Goal: Task Accomplishment & Management: Use online tool/utility

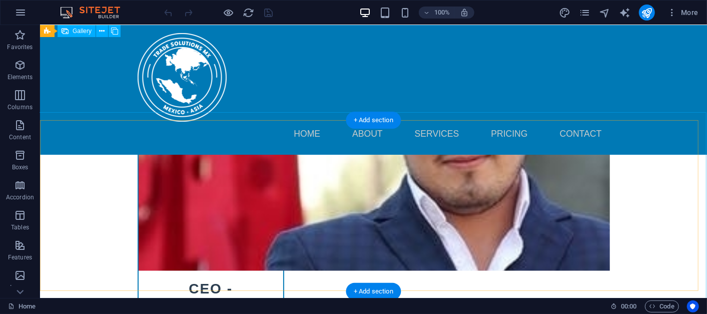
scroll to position [5040, 0]
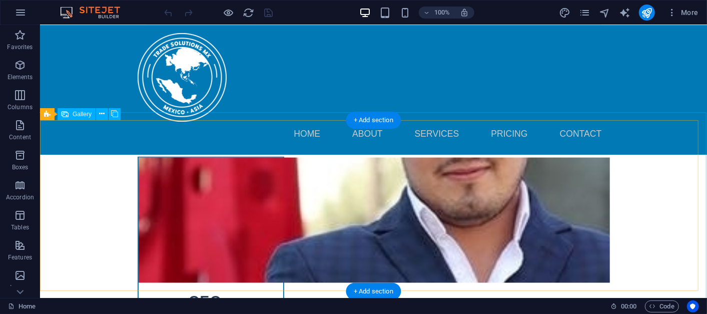
select select "px"
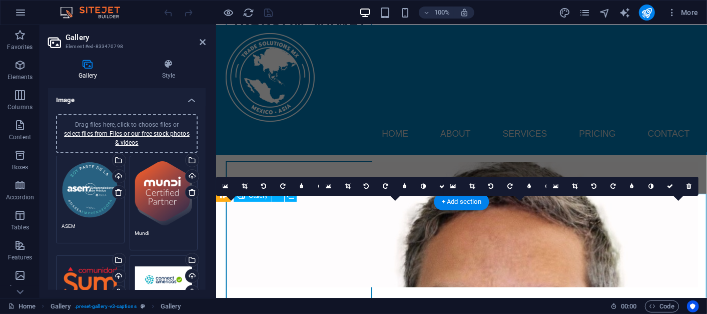
scroll to position [4993, 0]
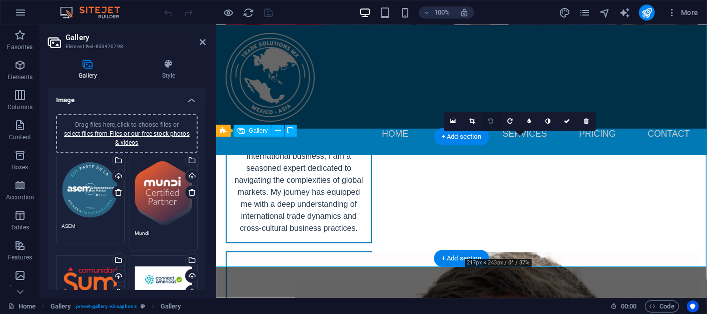
scroll to position [4937, 0]
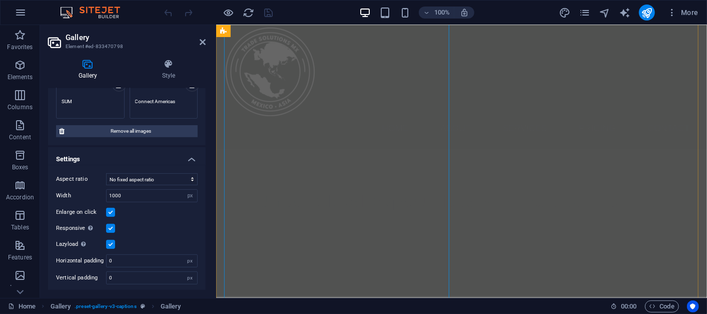
scroll to position [611, 0]
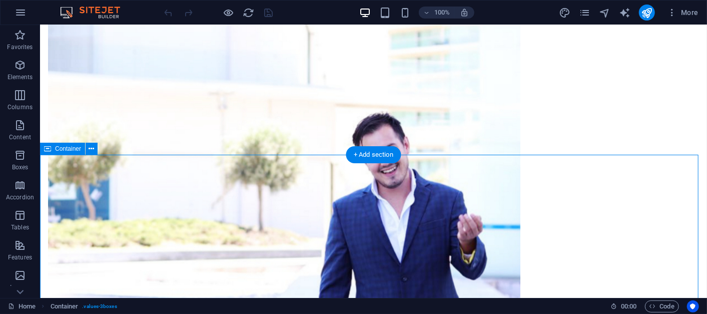
scroll to position [667, 0]
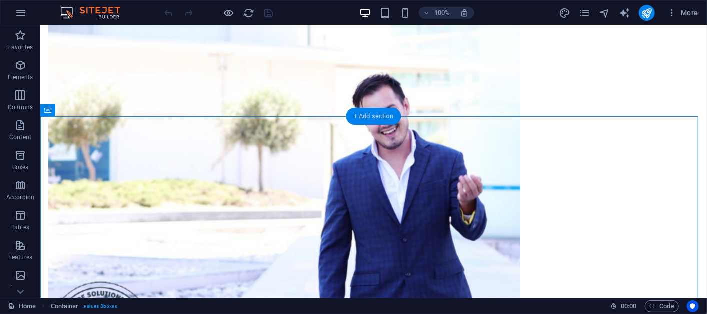
click at [350, 114] on div "+ Add section" at bounding box center [374, 116] width 56 height 17
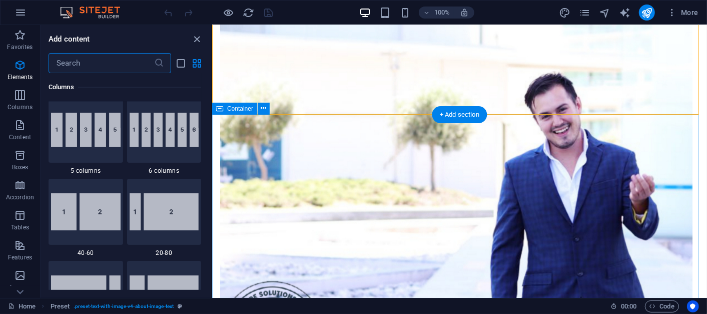
scroll to position [1739, 0]
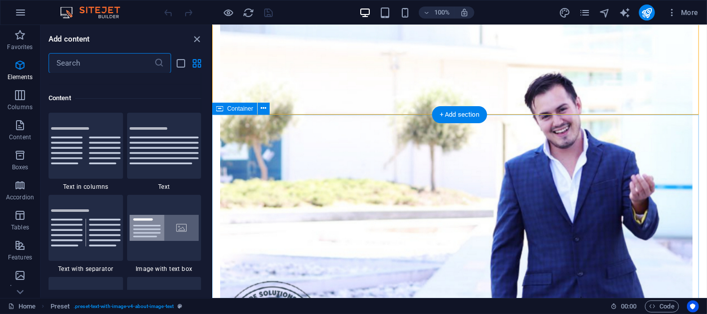
click at [98, 66] on input "text" at bounding box center [102, 63] width 106 height 20
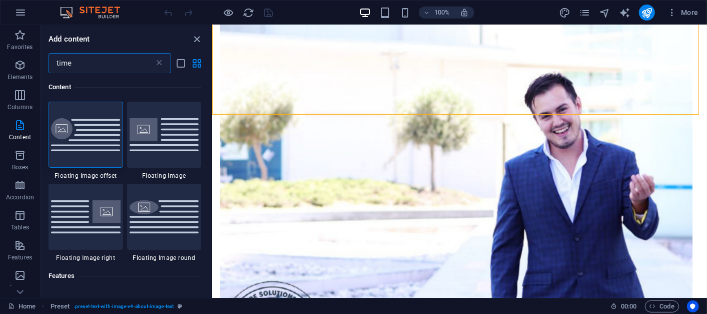
scroll to position [0, 0]
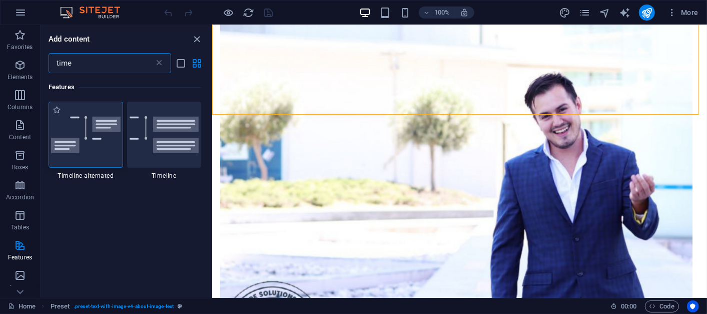
type input "time"
drag, startPoint x: 101, startPoint y: 142, endPoint x: 320, endPoint y: 117, distance: 220.0
click at [101, 142] on img at bounding box center [86, 135] width 70 height 38
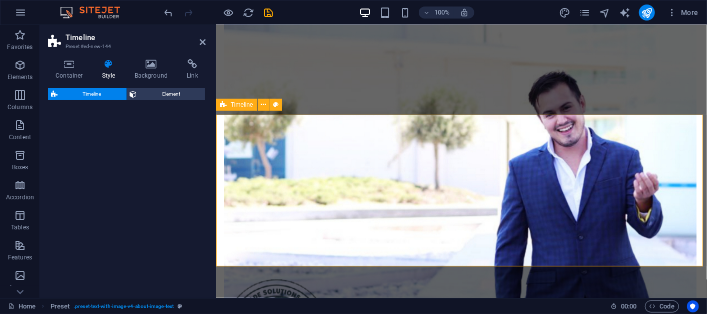
select select "rem"
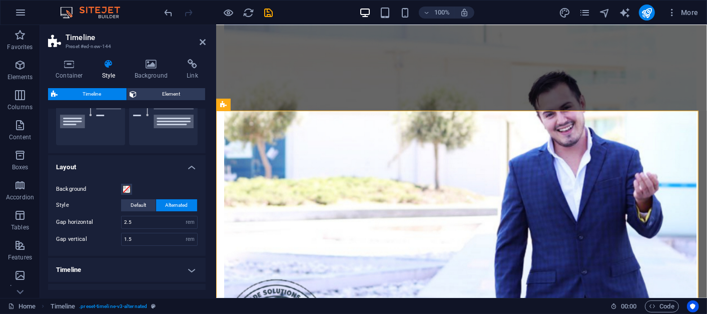
scroll to position [111, 0]
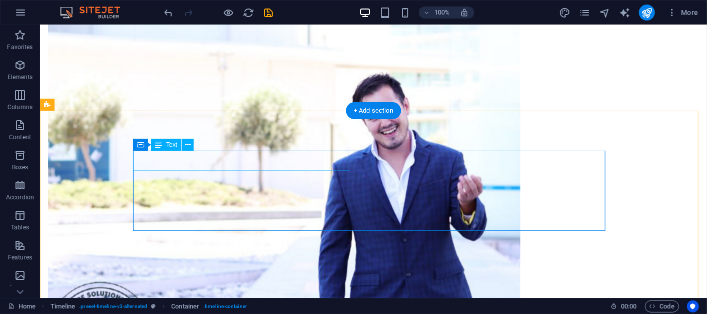
scroll to position [672, 0]
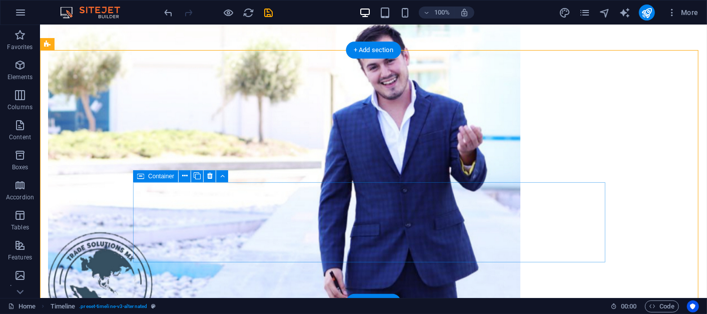
scroll to position [733, 0]
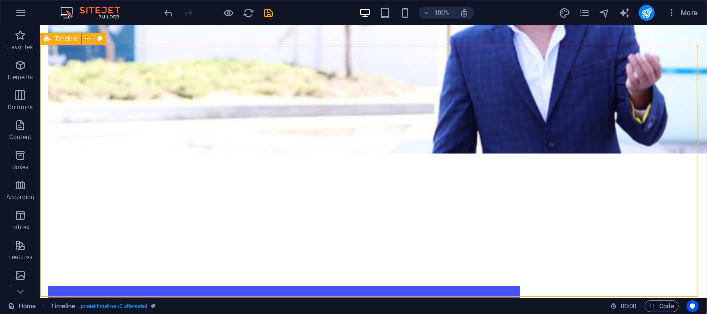
scroll to position [738, 0]
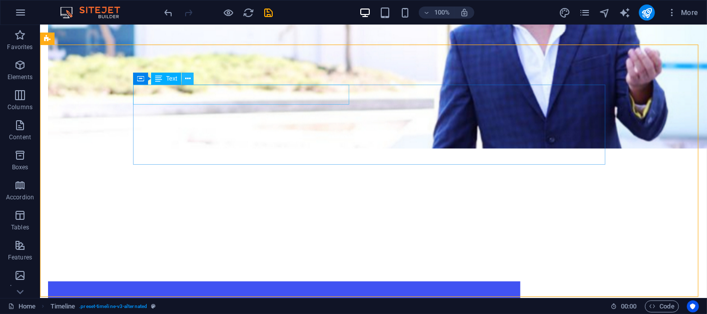
click at [185, 78] on icon at bounding box center [188, 79] width 6 height 11
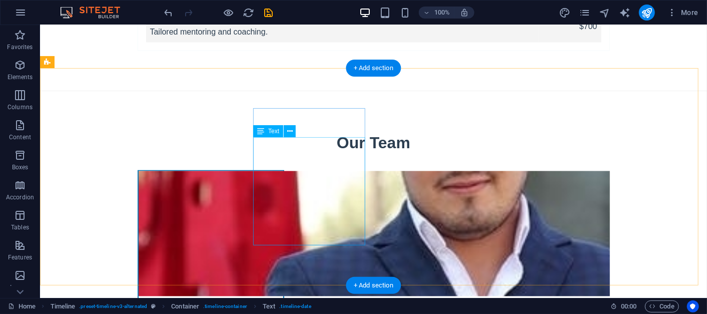
scroll to position [5515, 0]
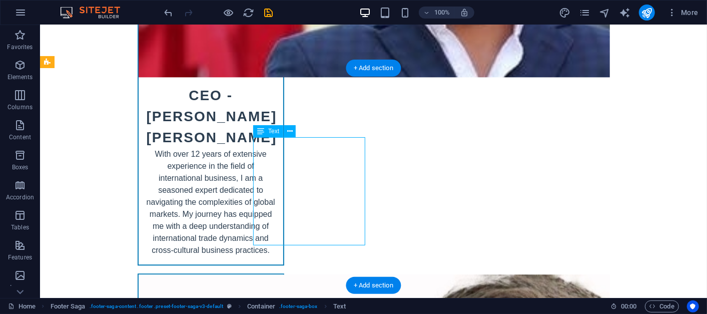
drag, startPoint x: 341, startPoint y: 179, endPoint x: 162, endPoint y: 179, distance: 178.6
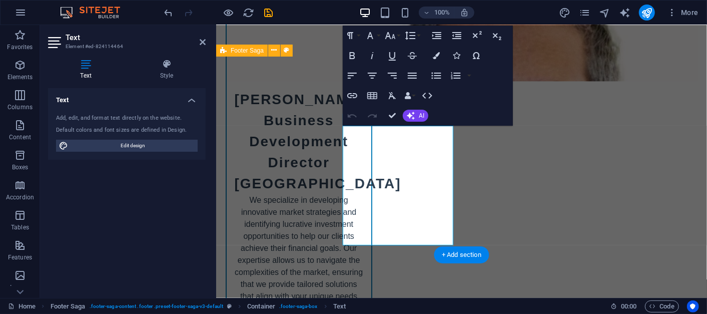
scroll to position [5430, 0]
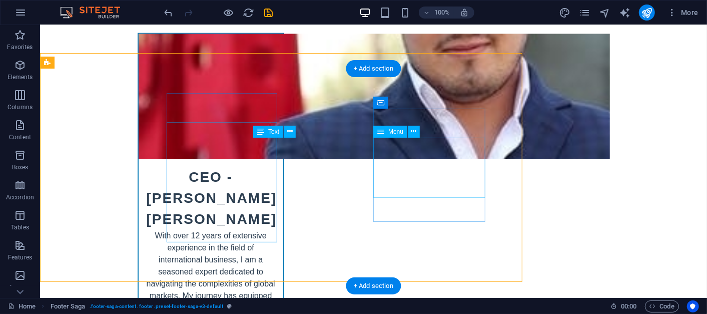
scroll to position [5514, 0]
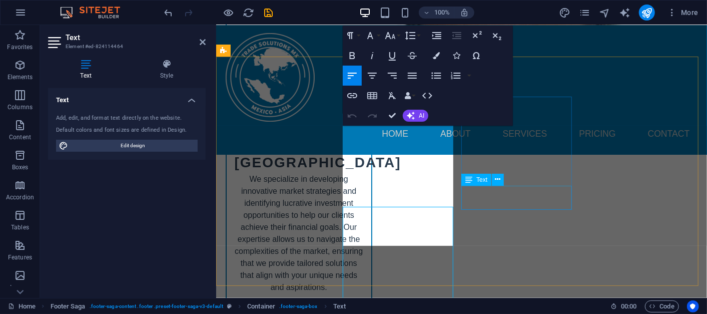
scroll to position [5430, 0]
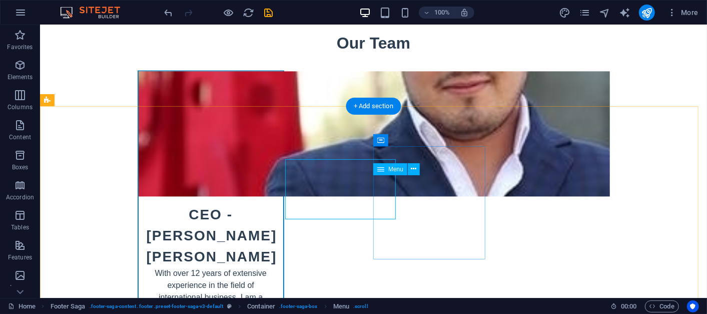
scroll to position [5477, 0]
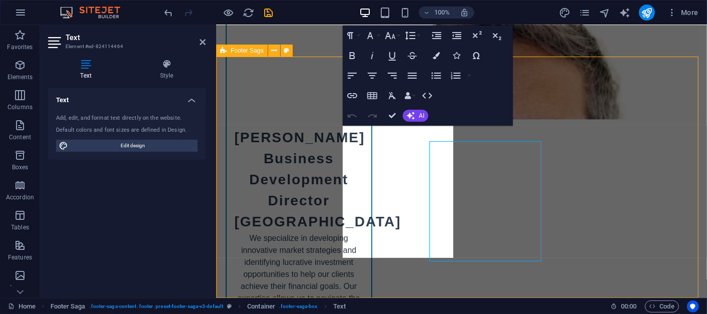
select select "footer"
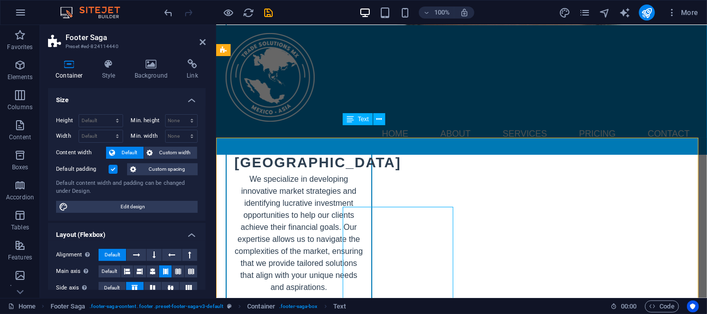
scroll to position [5430, 0]
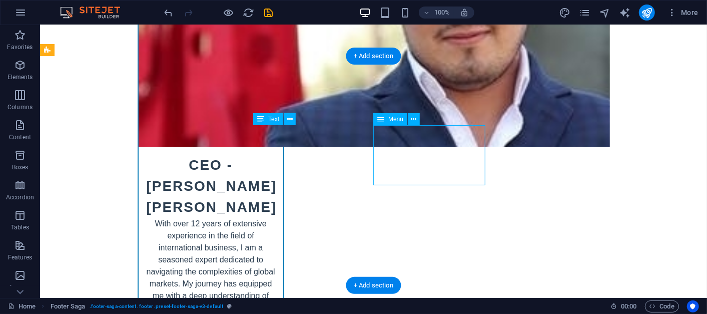
scroll to position [5527, 0]
